Goal: Information Seeking & Learning: Learn about a topic

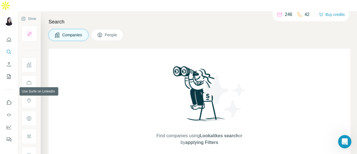
scroll to position [1, 0]
click at [8, 49] on icon "Search" at bounding box center [9, 52] width 6 height 6
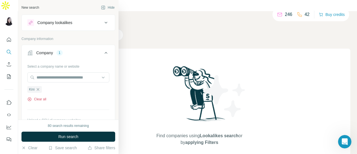
click at [29, 99] on icon "button" at bounding box center [29, 98] width 1 height 1
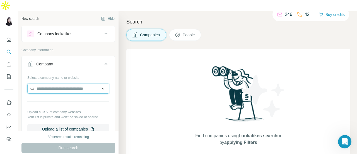
click at [62, 83] on input "text" at bounding box center [68, 88] width 82 height 10
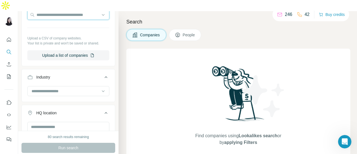
scroll to position [80, 0]
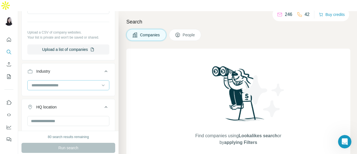
click at [78, 82] on input at bounding box center [65, 85] width 69 height 6
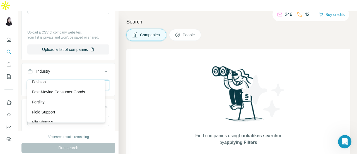
scroll to position [2289, 0]
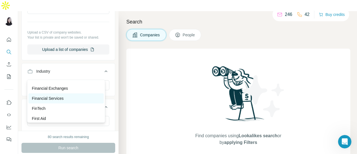
click at [65, 101] on div "Financial Services" at bounding box center [66, 98] width 68 height 6
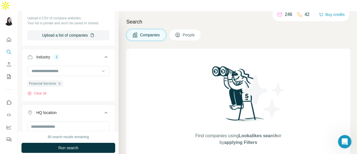
scroll to position [93, 0]
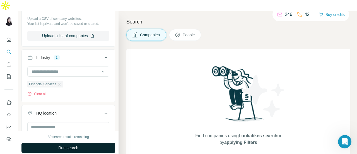
click at [72, 145] on span "Run search" at bounding box center [68, 148] width 20 height 6
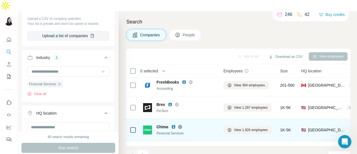
scroll to position [0, 0]
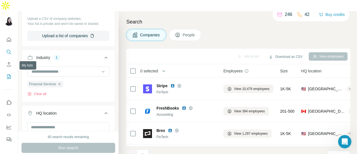
click at [9, 74] on icon "My lists" at bounding box center [9, 77] width 6 height 6
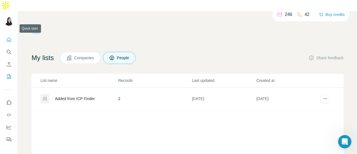
click at [9, 37] on icon "Quick start" at bounding box center [9, 40] width 6 height 6
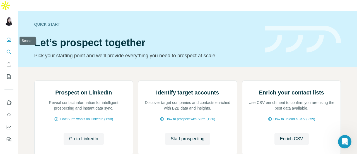
click at [9, 49] on icon "Search" at bounding box center [9, 52] width 6 height 6
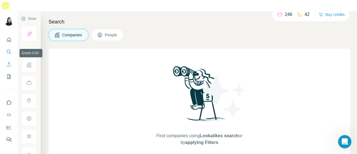
click at [9, 61] on icon "Enrich CSV" at bounding box center [9, 64] width 6 height 6
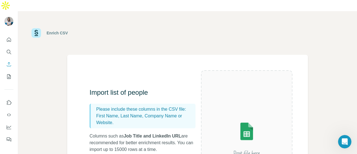
scroll to position [56, 0]
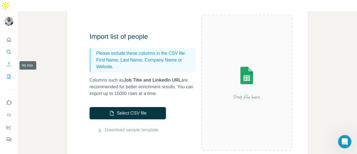
click at [8, 74] on icon "My lists" at bounding box center [9, 77] width 6 height 6
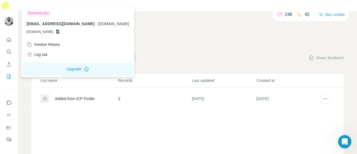
click at [10, 17] on img at bounding box center [8, 21] width 9 height 9
click at [125, 25] on div "246 42 Buy credits" at bounding box center [188, 29] width 312 height 9
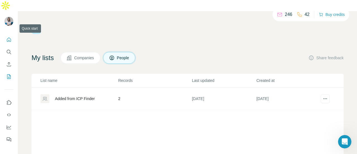
click at [8, 37] on icon "Quick start" at bounding box center [9, 39] width 4 height 4
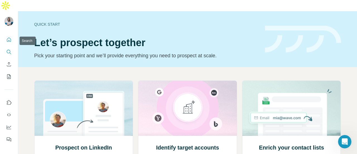
click at [8, 49] on icon "Search" at bounding box center [9, 52] width 6 height 6
